Goal: Information Seeking & Learning: Check status

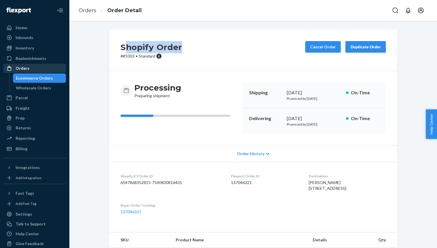
click at [26, 70] on div "Orders" at bounding box center [23, 68] width 14 height 6
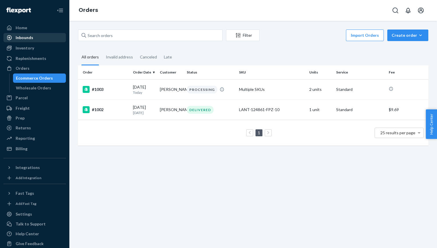
click at [29, 38] on div "Inbounds" at bounding box center [25, 38] width 18 height 6
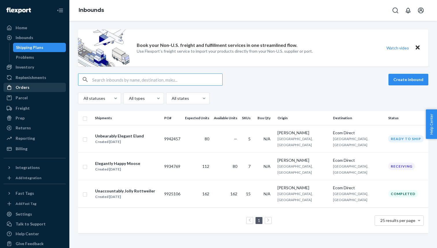
click at [40, 84] on div "Orders" at bounding box center [34, 87] width 61 height 8
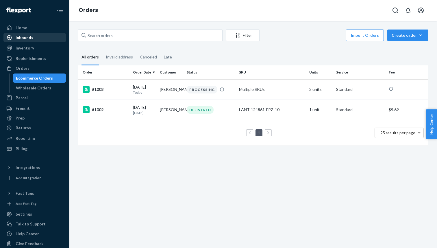
click at [38, 41] on div "Inbounds" at bounding box center [34, 38] width 61 height 8
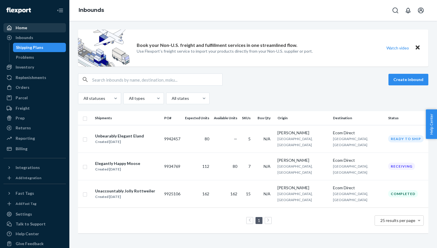
click at [49, 32] on link "Home" at bounding box center [34, 27] width 62 height 9
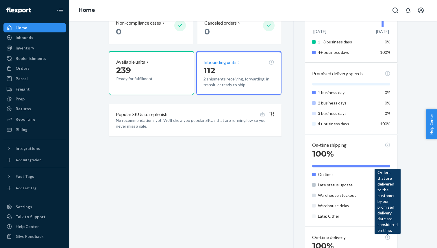
scroll to position [196, 0]
click at [217, 68] on p "112" at bounding box center [239, 71] width 71 height 10
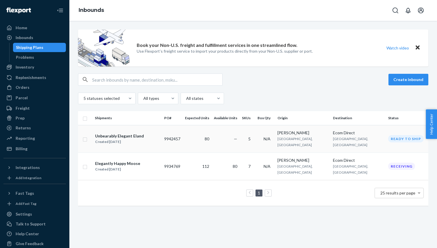
click at [212, 134] on td "80" at bounding box center [197, 138] width 29 height 27
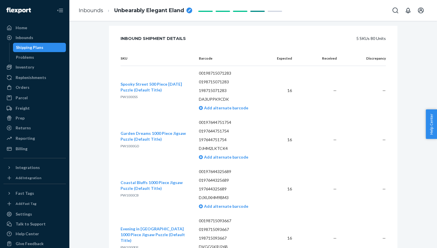
scroll to position [49, 0]
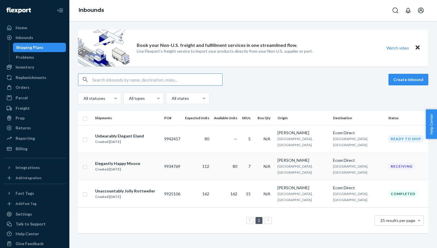
click at [255, 162] on td "7" at bounding box center [248, 165] width 16 height 27
click at [314, 157] on div "[PERSON_NAME]" at bounding box center [303, 160] width 51 height 6
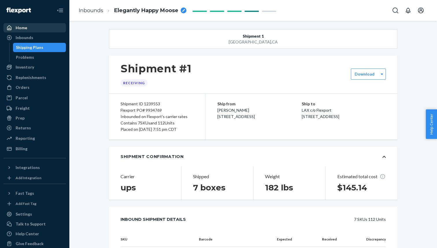
click at [24, 28] on div "Home" at bounding box center [22, 28] width 12 height 6
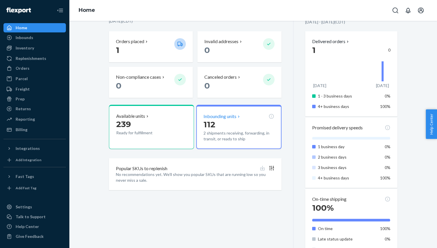
scroll to position [141, 0]
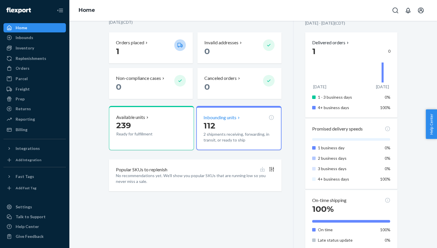
click at [228, 123] on p "112" at bounding box center [239, 125] width 71 height 10
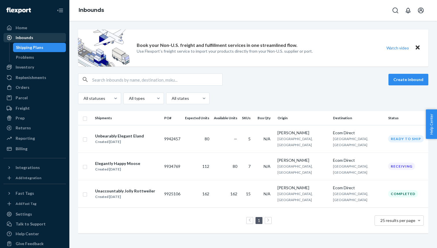
click at [40, 39] on div "Inbounds" at bounding box center [34, 38] width 61 height 8
click at [178, 160] on td "9934769" at bounding box center [172, 165] width 21 height 27
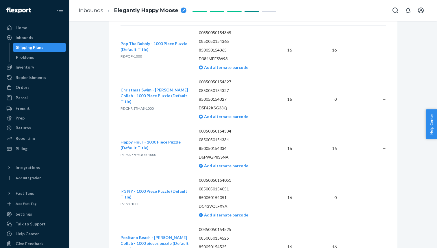
scroll to position [208, 0]
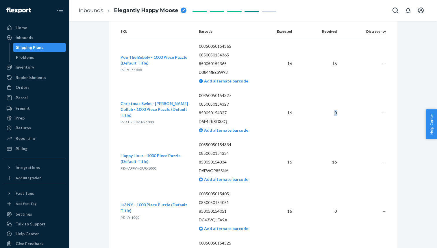
drag, startPoint x: 342, startPoint y: 114, endPoint x: 335, endPoint y: 114, distance: 7.5
click at [335, 114] on tr "Christmas Swim - [PERSON_NAME] Collab - 1000 Piece Puzzle (Default Title) PZ-CH…" at bounding box center [254, 112] width 266 height 49
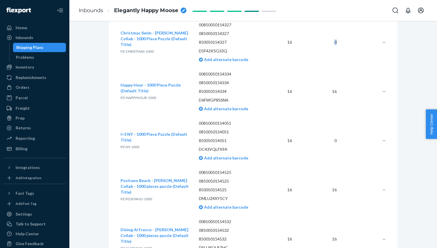
scroll to position [271, 0]
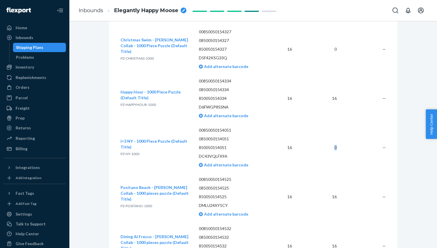
drag, startPoint x: 340, startPoint y: 149, endPoint x: 329, endPoint y: 149, distance: 11.3
click at [329, 149] on td "0" at bounding box center [319, 147] width 45 height 49
click at [47, 65] on div "Inventory" at bounding box center [34, 67] width 61 height 8
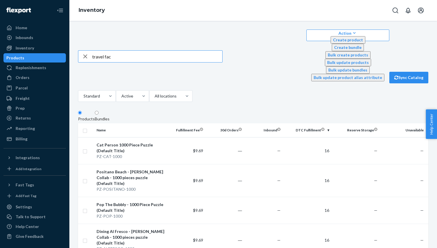
type input "travel fac"
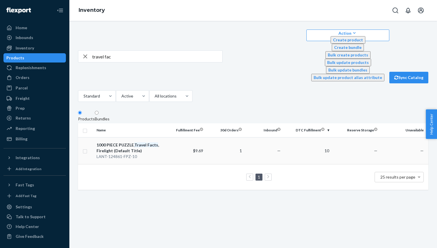
click at [143, 142] on div "1000 PIECE PUZZLE, Travel Facts , Firelight (Default Title)" at bounding box center [131, 148] width 68 height 12
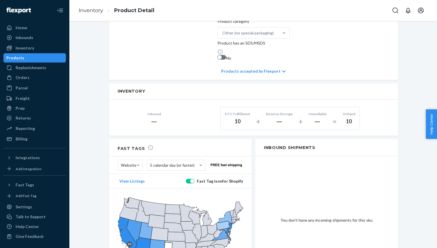
scroll to position [277, 0]
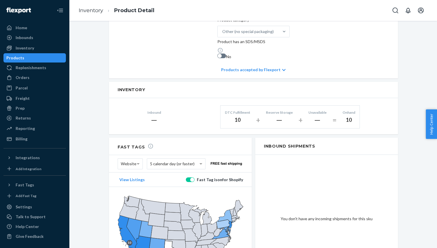
click at [168, 159] on span "5 calendar day (or faster)" at bounding box center [172, 164] width 45 height 10
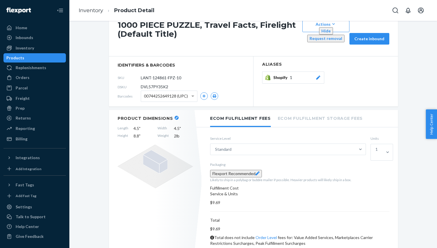
scroll to position [0, 0]
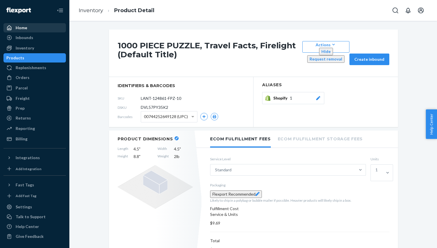
click at [32, 29] on div "Home" at bounding box center [34, 28] width 61 height 8
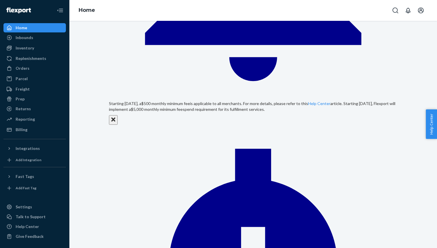
scroll to position [223, 0]
